Goal: Browse casually

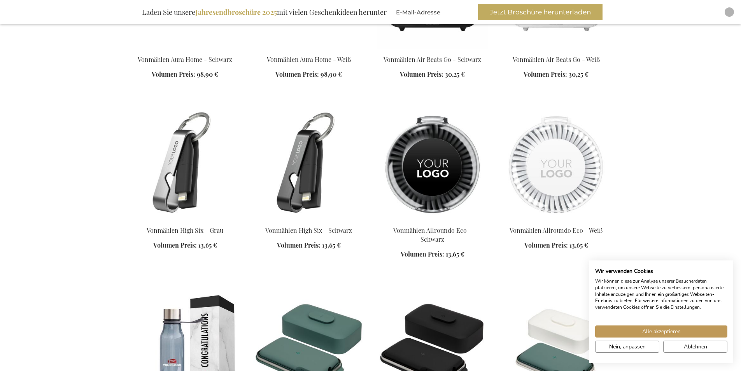
scroll to position [14014, 0]
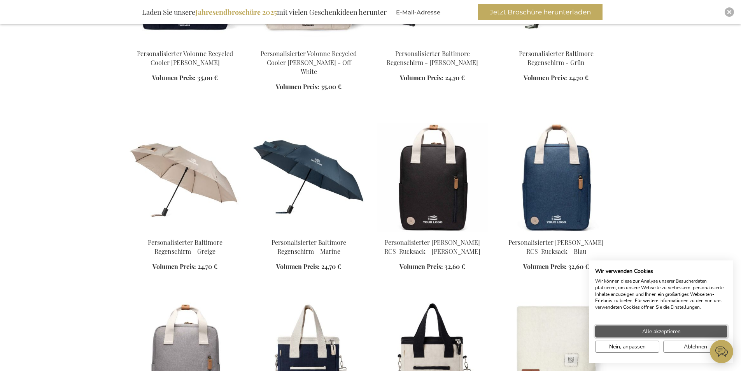
click at [651, 328] on span "Alle akzeptieren" at bounding box center [661, 331] width 39 height 8
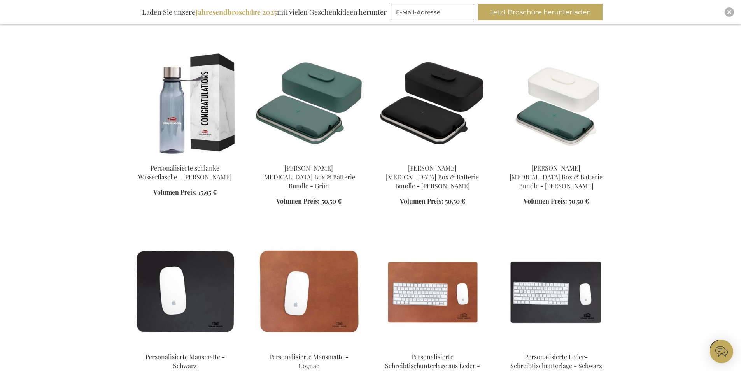
scroll to position [13934, 0]
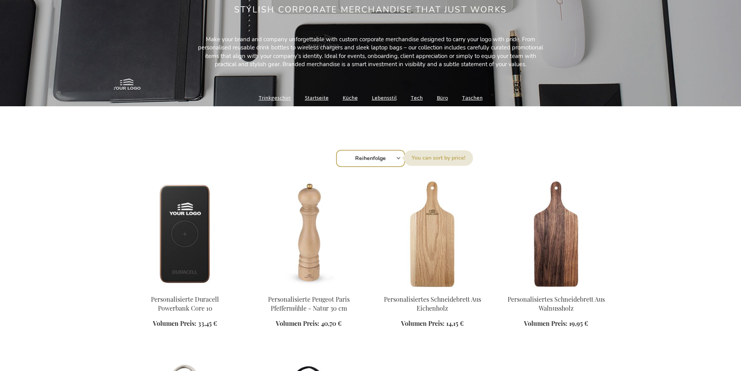
scroll to position [195, 0]
